Goal: Task Accomplishment & Management: Complete application form

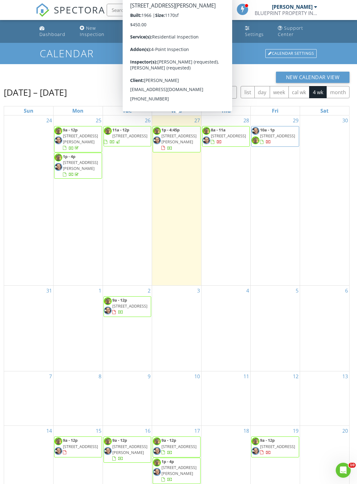
click at [183, 133] on span "[STREET_ADDRESS][PERSON_NAME]" at bounding box center [179, 139] width 35 height 12
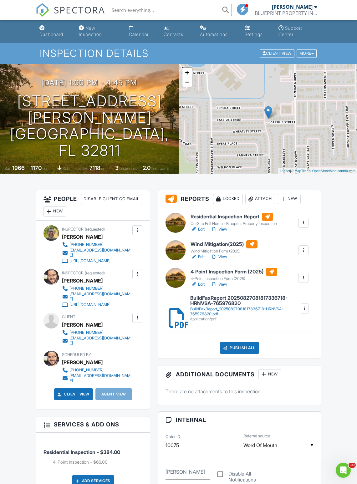
click at [227, 231] on link "View" at bounding box center [219, 229] width 16 height 6
click at [225, 255] on link "View" at bounding box center [219, 257] width 16 height 6
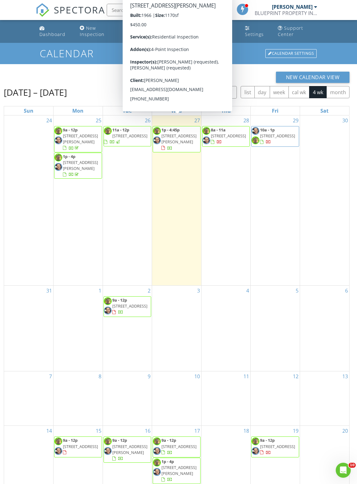
click at [173, 146] on div at bounding box center [170, 148] width 5 height 5
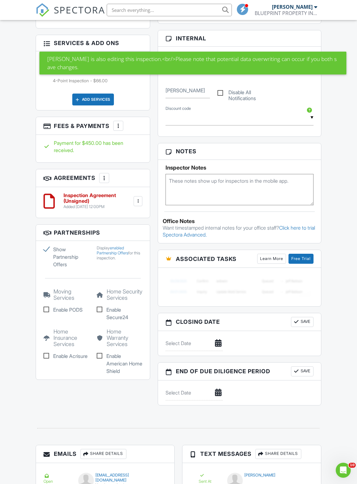
click at [144, 187] on div "Inspection Agreement (Unsigned) Added 08/23/2025 12:00PM Edit File Delete Downl…" at bounding box center [93, 202] width 114 height 31
click at [83, 193] on h6 "Inspection Agreement (Unsigned)" at bounding box center [98, 198] width 69 height 11
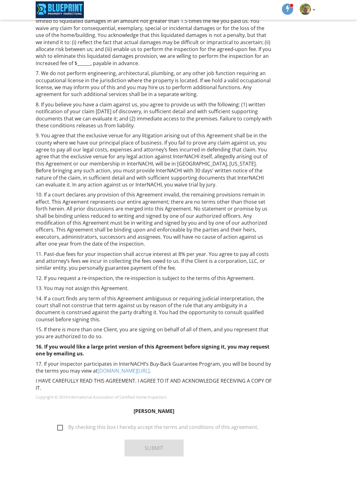
scroll to position [367, 0]
click at [69, 431] on label "By checking this box I hereby accept the terms and conditions of this agreement." at bounding box center [157, 429] width 201 height 8
click at [58, 427] on input "By checking this box I hereby accept the terms and conditions of this agreement." at bounding box center [56, 425] width 4 height 4
checkbox input "true"
click at [160, 454] on button "Submit" at bounding box center [154, 448] width 59 height 17
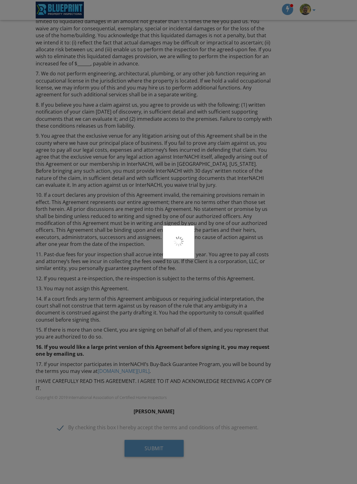
scroll to position [0, 0]
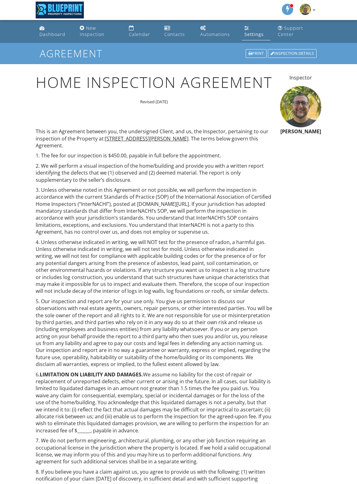
click at [135, 30] on link "Calendar" at bounding box center [142, 32] width 31 height 18
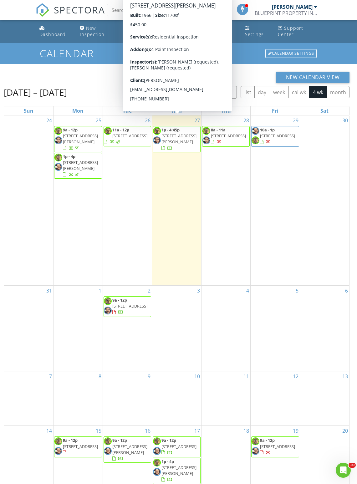
click at [178, 136] on span "4385 Cassius St, Orlando 32811" at bounding box center [179, 139] width 35 height 12
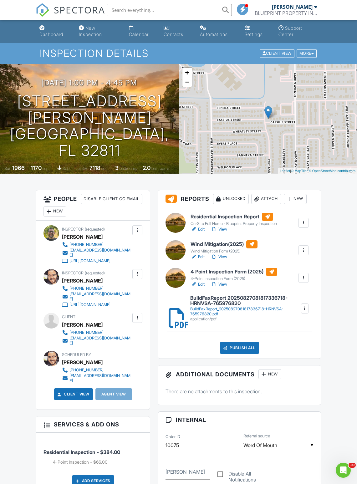
click at [228, 274] on h6 "4 Point Inspection Form (2025)" at bounding box center [234, 272] width 87 height 8
